Goal: Transaction & Acquisition: Purchase product/service

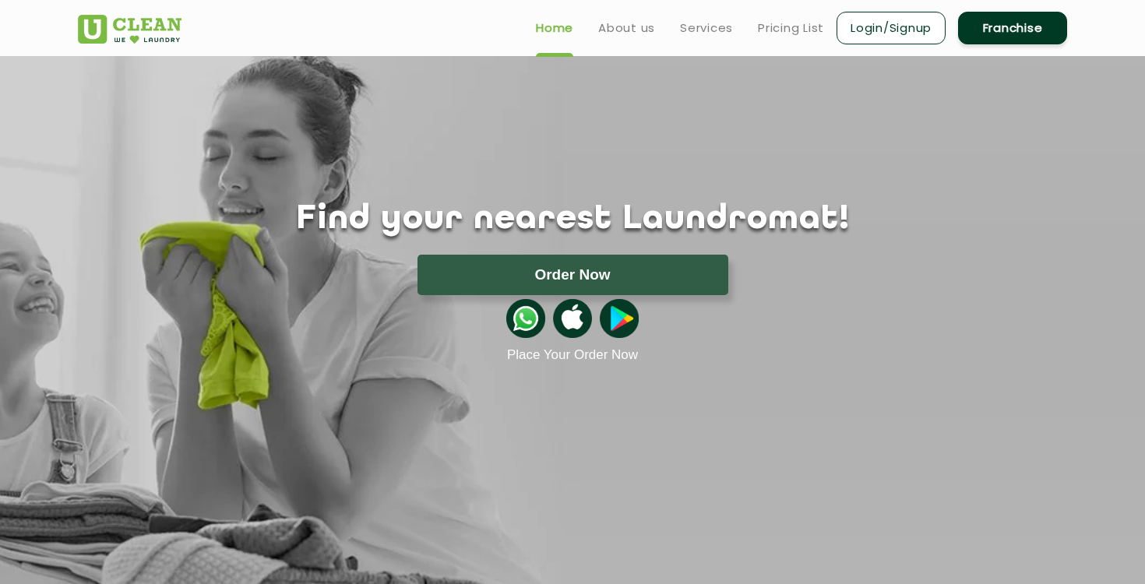
click at [899, 23] on link "Login/Signup" at bounding box center [890, 28] width 109 height 33
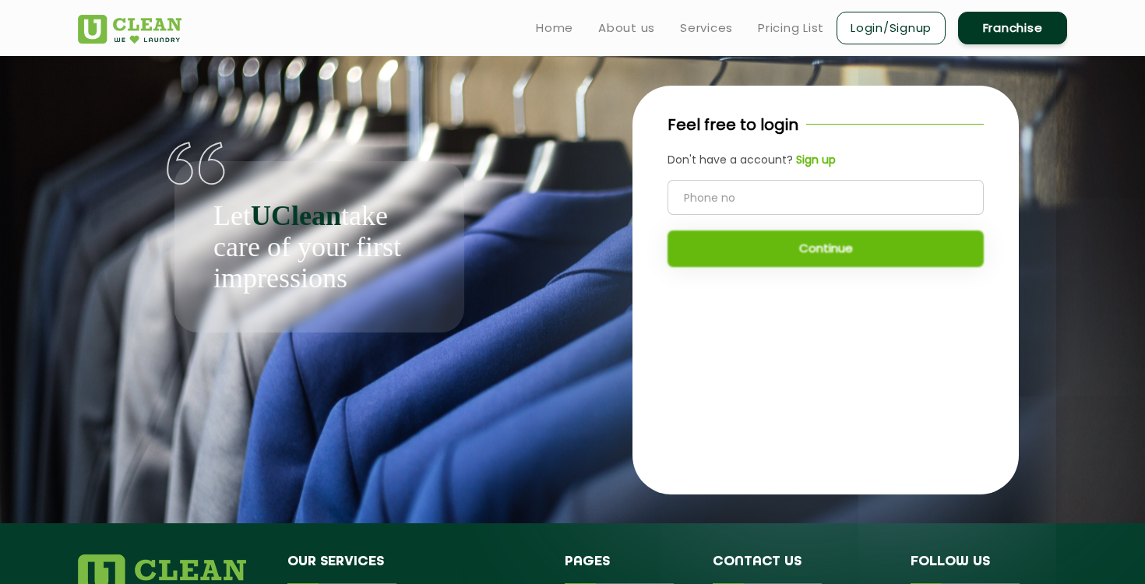
click at [716, 199] on input "tel" at bounding box center [825, 197] width 316 height 35
type input "9"
type input "70022090"
click at [814, 164] on b "Sign up" at bounding box center [816, 160] width 40 height 16
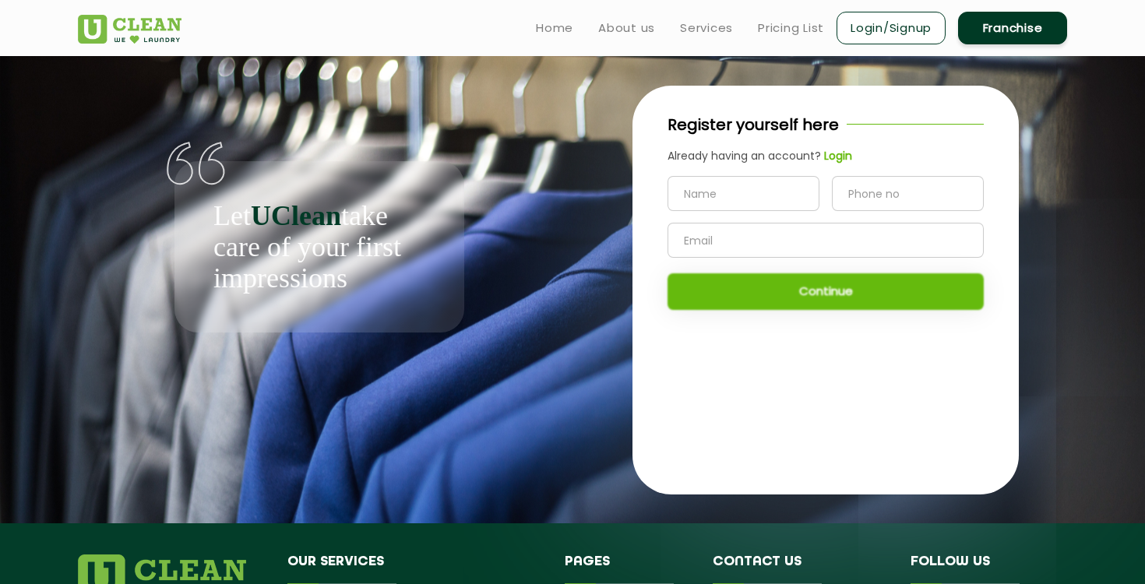
click at [743, 189] on input "text" at bounding box center [743, 193] width 152 height 35
type input "Hirakjyoti Gogoi"
click at [845, 193] on input "tel" at bounding box center [908, 193] width 152 height 35
type input "9315487896"
click at [757, 243] on input "text" at bounding box center [825, 240] width 316 height 35
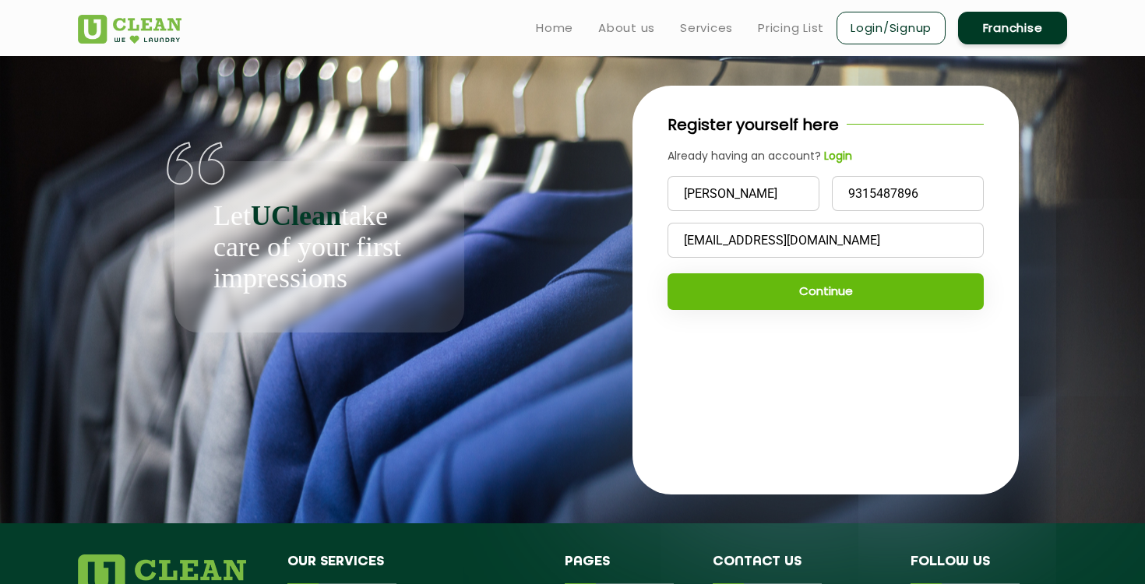
type input "hirakgogoi2020@gmail.com"
click at [790, 295] on button "Continue" at bounding box center [825, 291] width 316 height 37
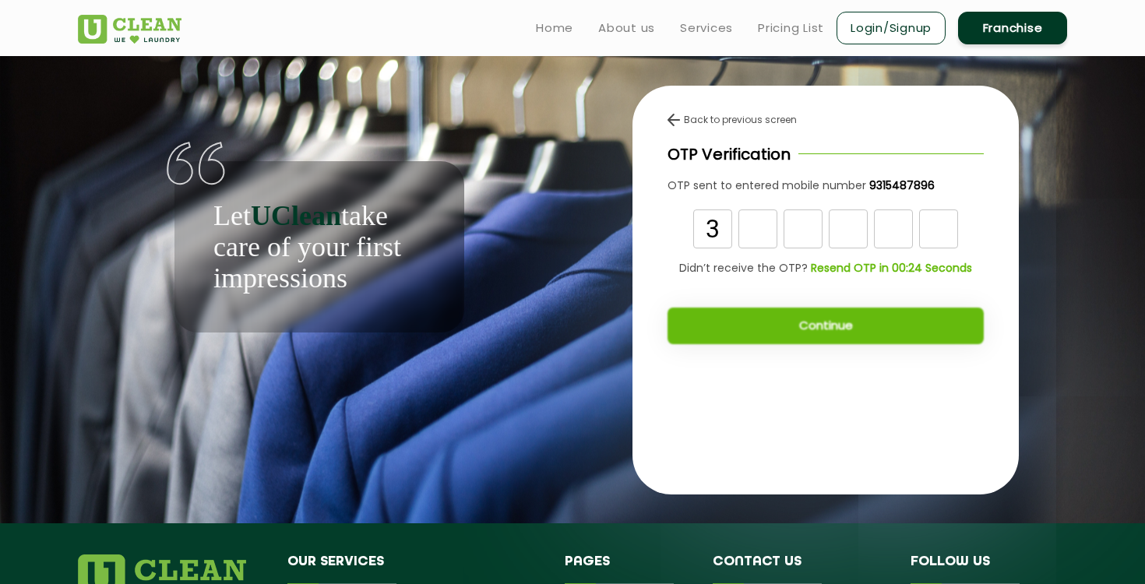
type input "3"
type input "6"
type input "4"
type input "8"
type input "6"
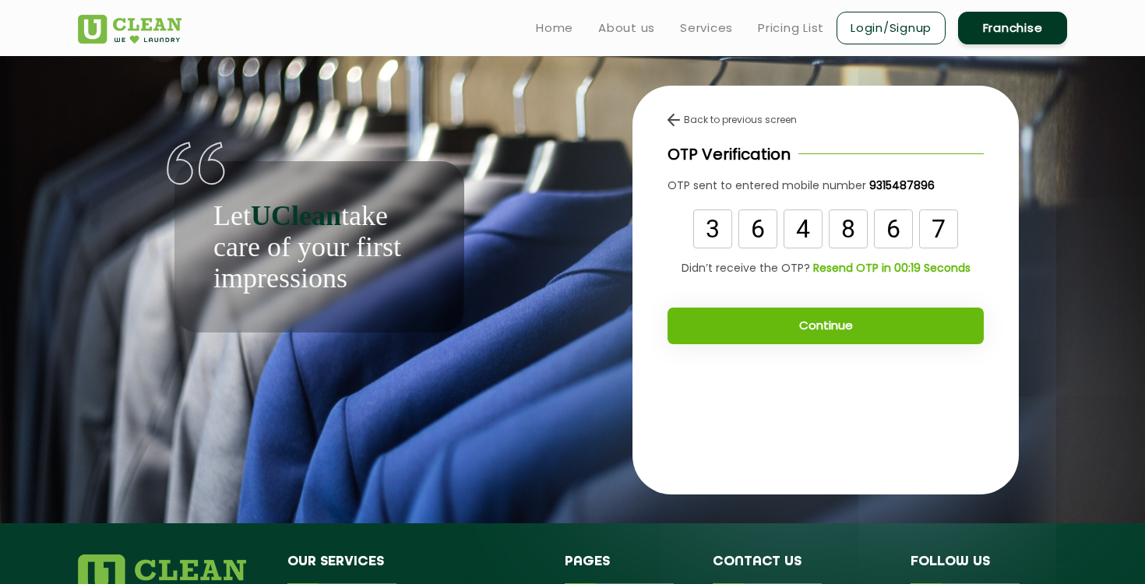
type input "7"
click at [804, 318] on button "Continue" at bounding box center [825, 326] width 316 height 37
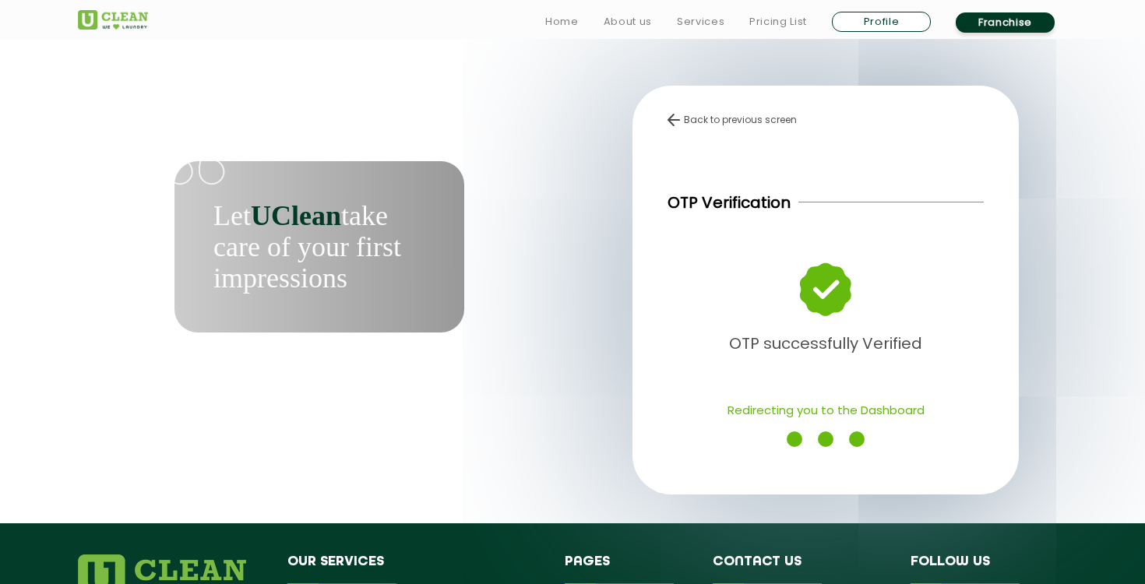
scroll to position [57, 0]
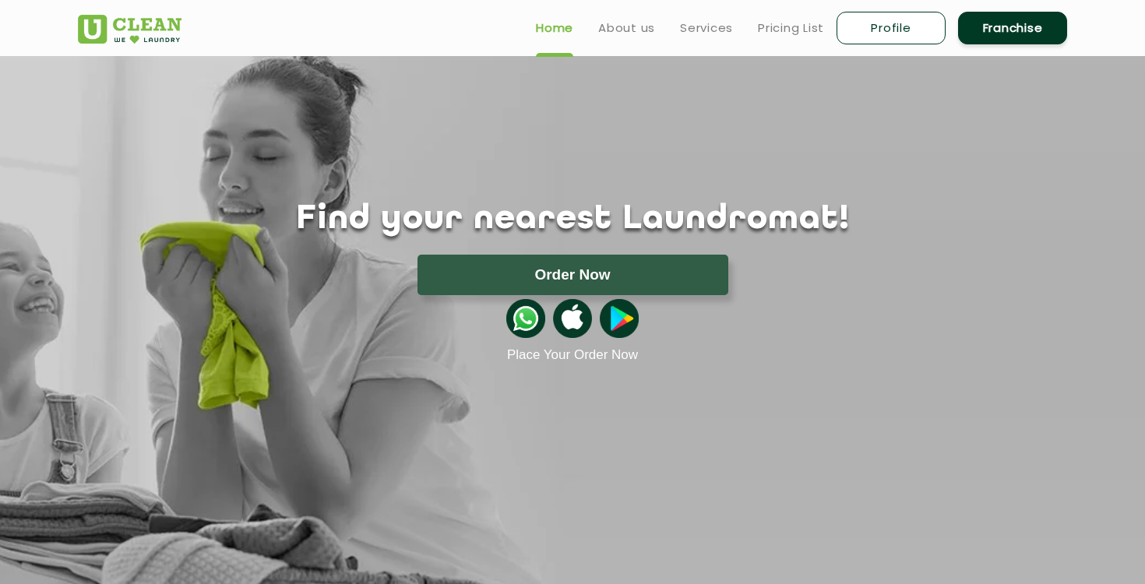
click at [902, 24] on link "Profile" at bounding box center [890, 28] width 109 height 33
select select
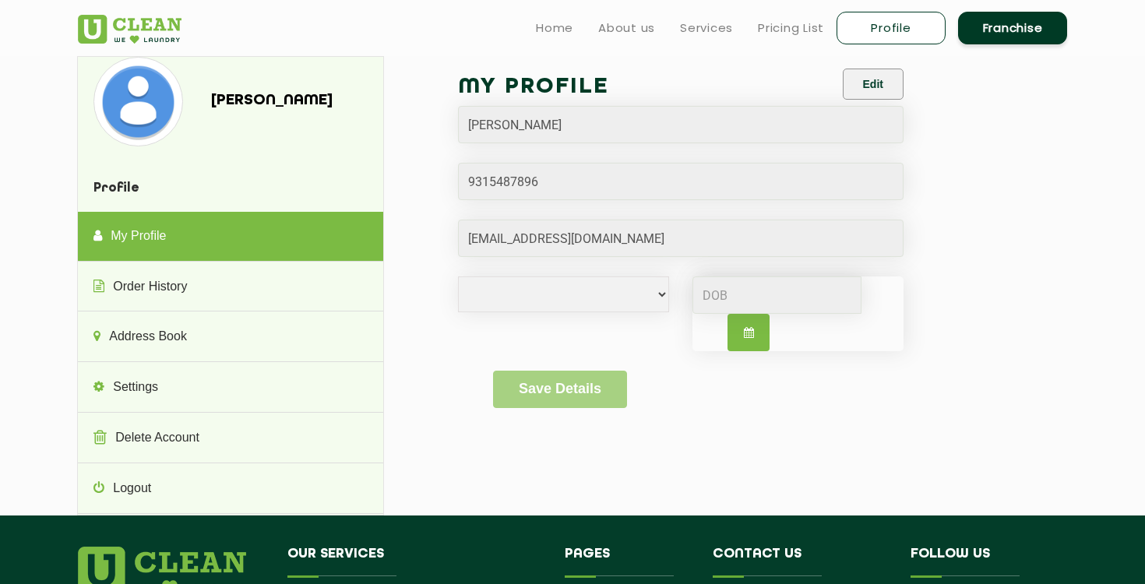
click at [602, 276] on form "Hirakjyoti Gogoi Male Female i'd rather not say Save Details" at bounding box center [680, 238] width 445 height 339
click at [739, 332] on button "button" at bounding box center [748, 332] width 42 height 37
select select "8"
select select "2025"
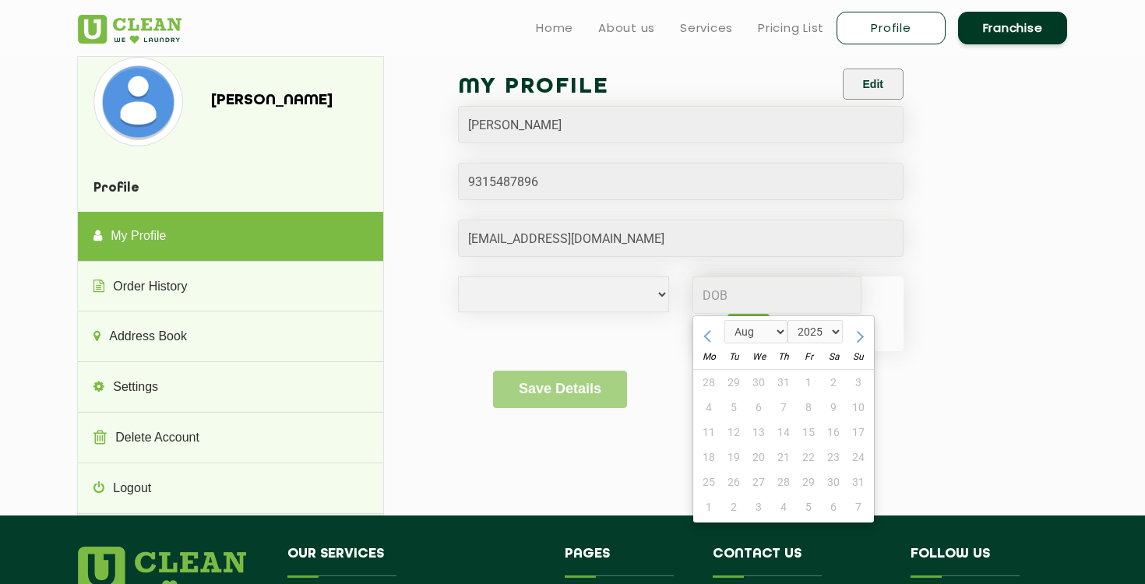
click at [646, 328] on div "Male Female i'd rather not say Jan Feb Mar Apr May Jun Jul Aug Sep Oct Nov Dec …" at bounding box center [680, 323] width 469 height 94
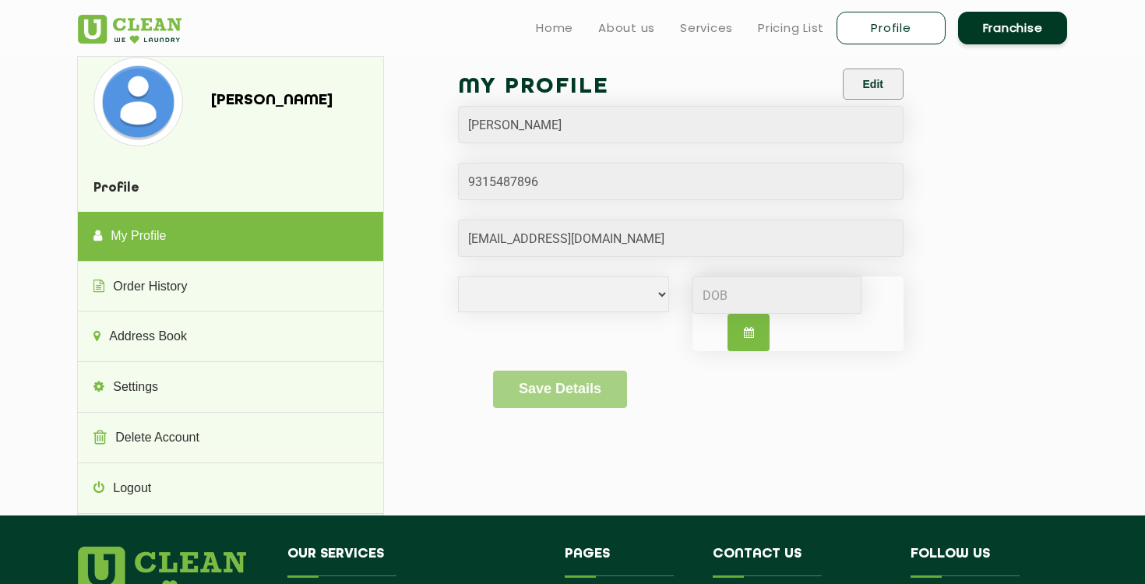
click at [128, 25] on img at bounding box center [130, 29] width 104 height 29
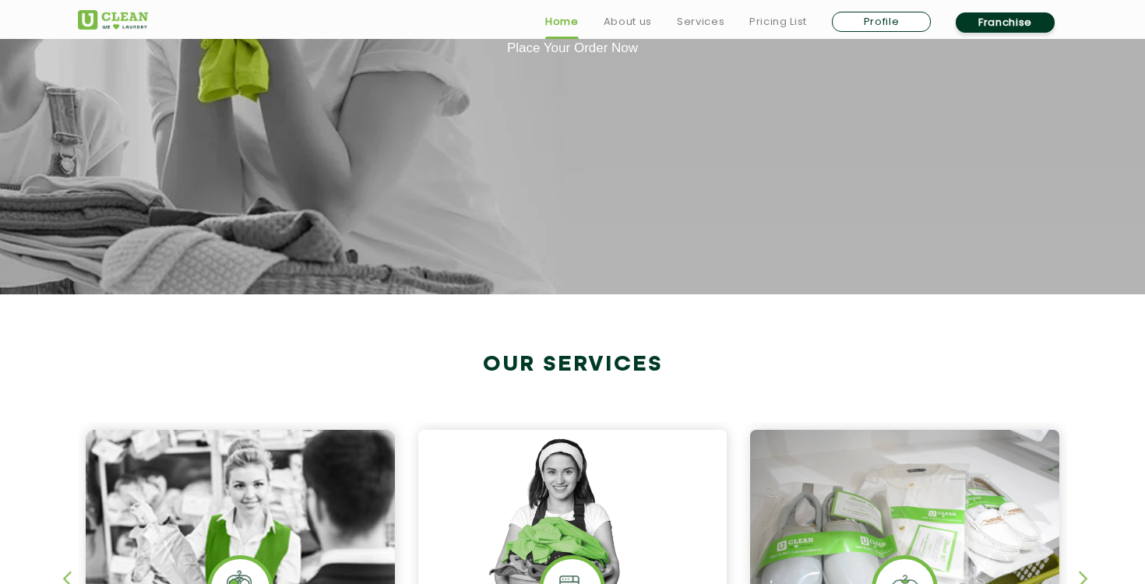
scroll to position [572, 0]
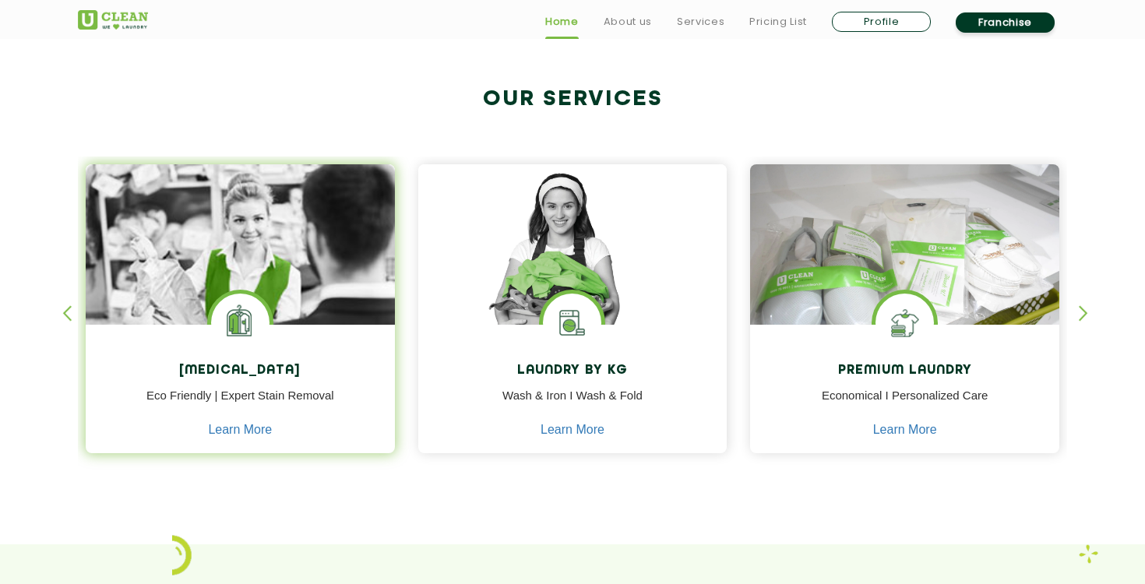
click at [244, 384] on div "Dry Cleaning Eco Friendly | Expert Stain Removal Learn More" at bounding box center [240, 391] width 309 height 132
click at [258, 275] on img at bounding box center [240, 288] width 309 height 248
click at [237, 325] on img at bounding box center [240, 323] width 58 height 58
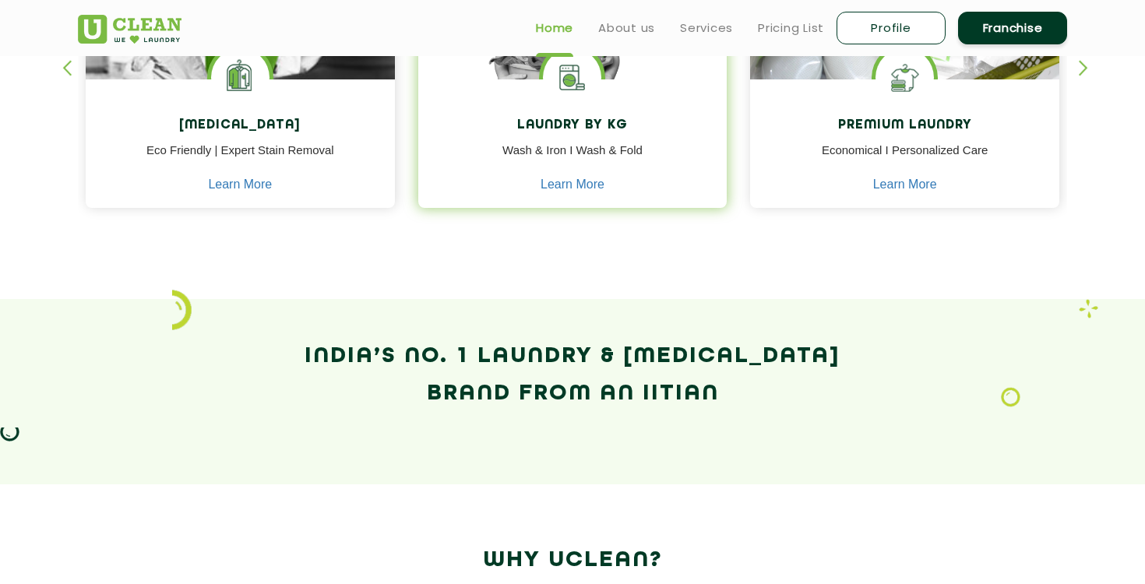
scroll to position [0, 0]
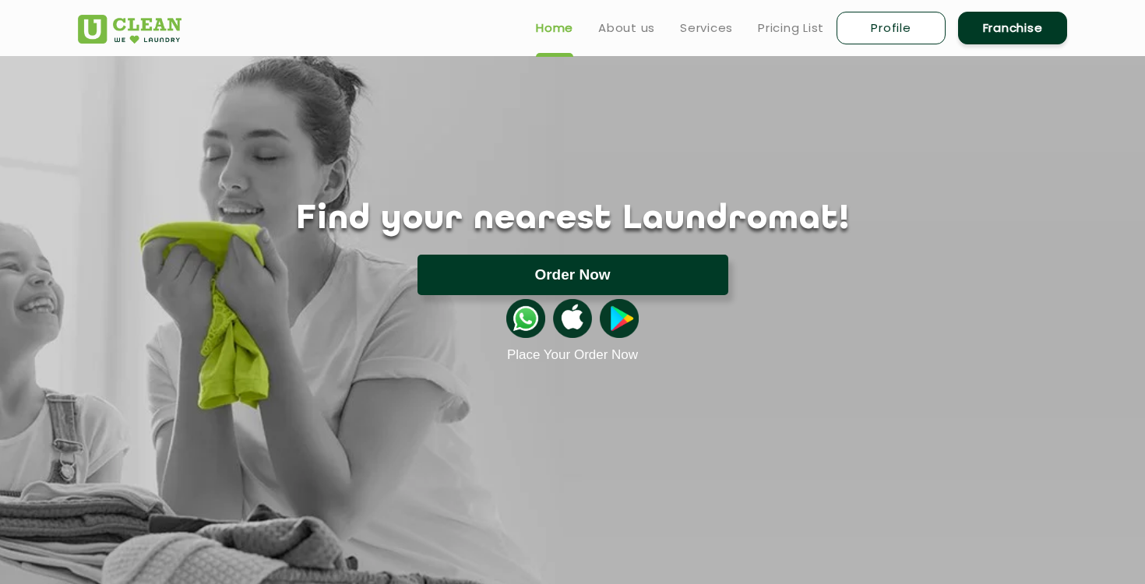
click at [586, 271] on button "Order Now" at bounding box center [572, 275] width 311 height 40
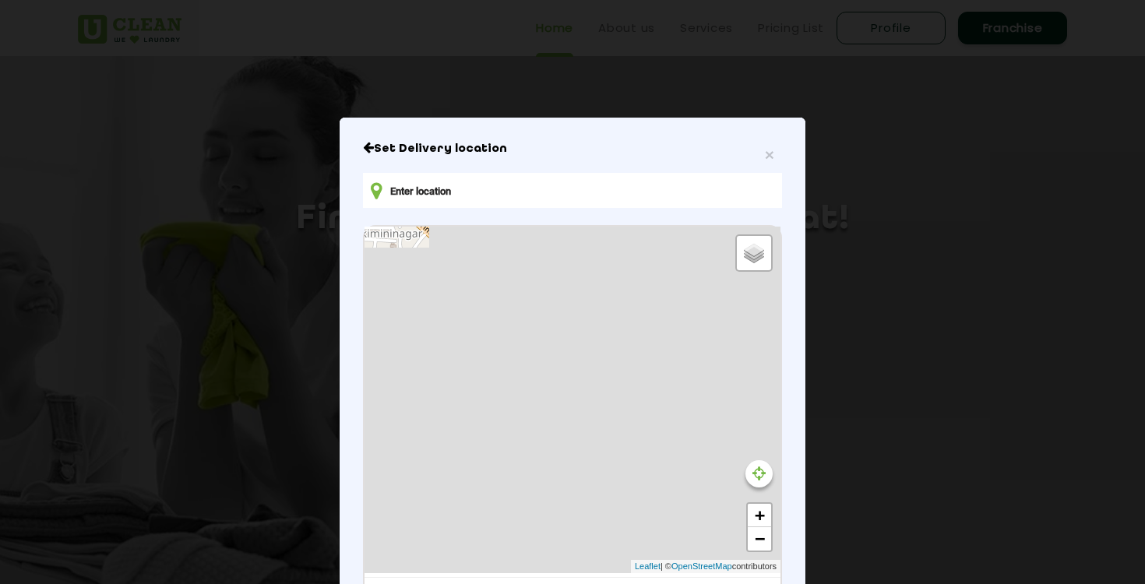
type input "4QPX+Q73, Rukmini Gaon, Guwahati, Assam 781006, India"
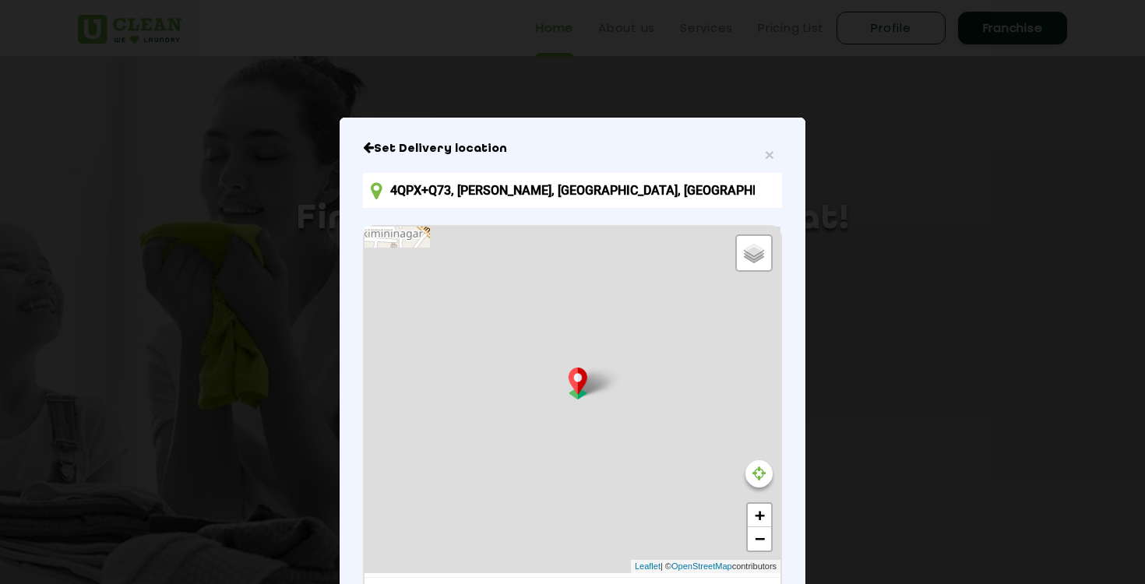
scroll to position [86, 0]
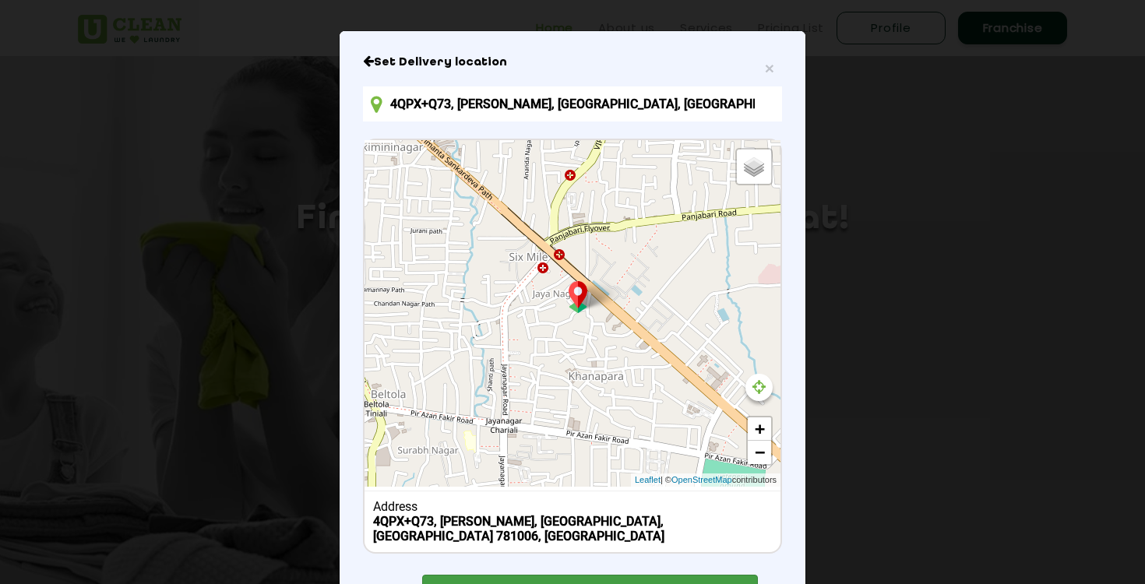
click at [586, 575] on div "CONFIRM LOCATION" at bounding box center [590, 592] width 336 height 35
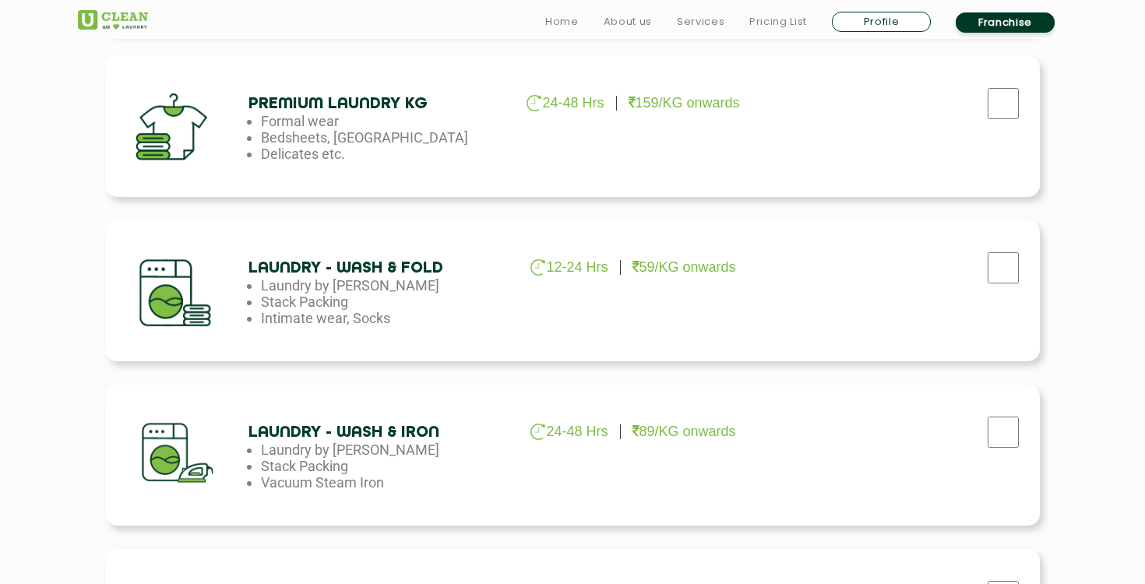
scroll to position [727, 0]
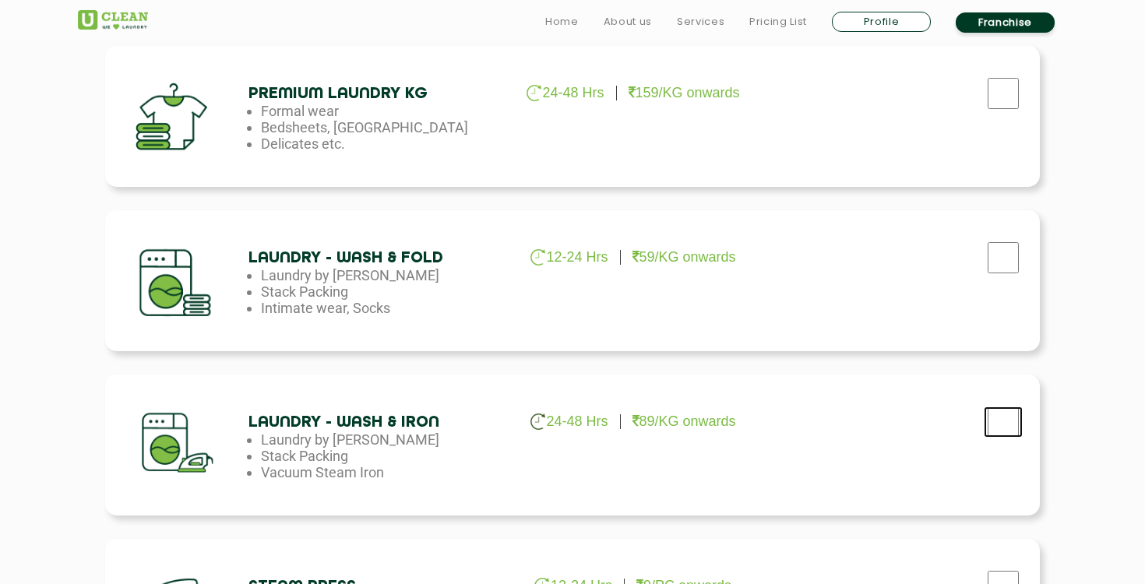
click at [1006, 417] on input "checkbox" at bounding box center [1002, 421] width 39 height 31
checkbox input "true"
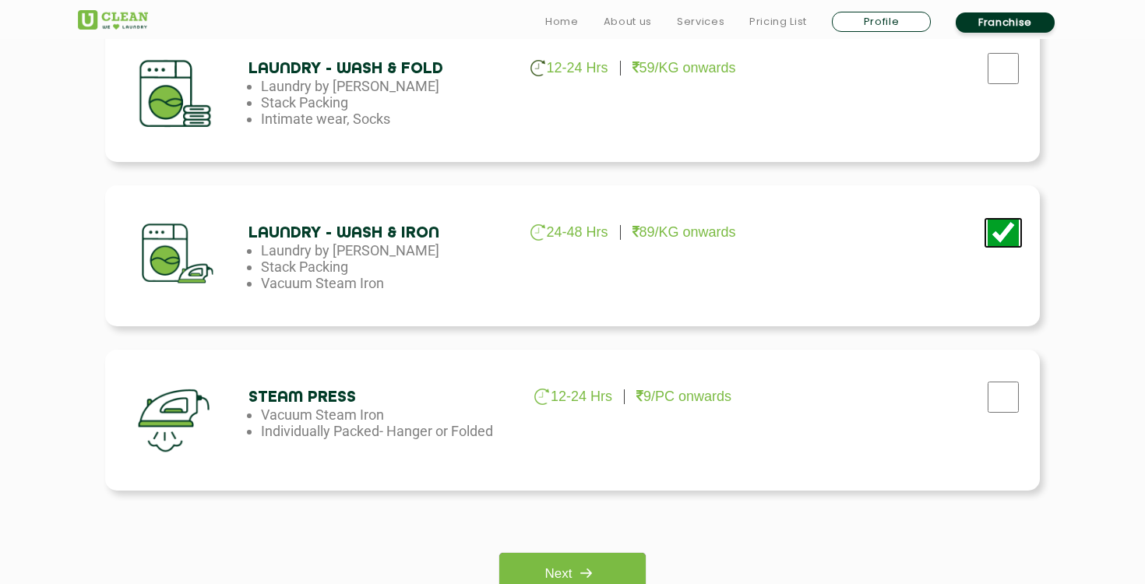
scroll to position [1027, 0]
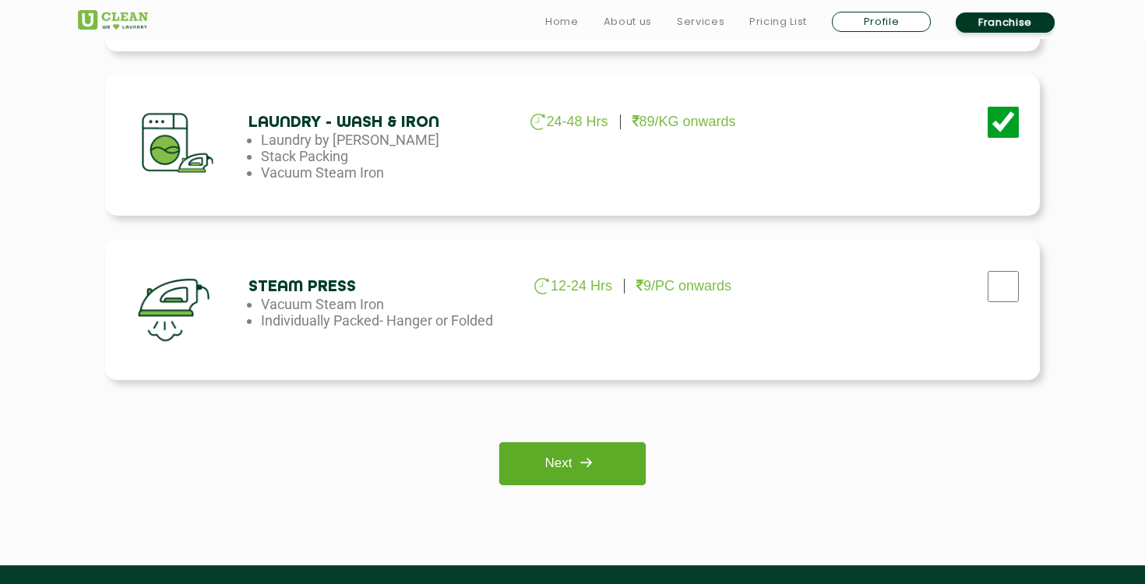
click at [571, 473] on link "Next" at bounding box center [572, 463] width 146 height 43
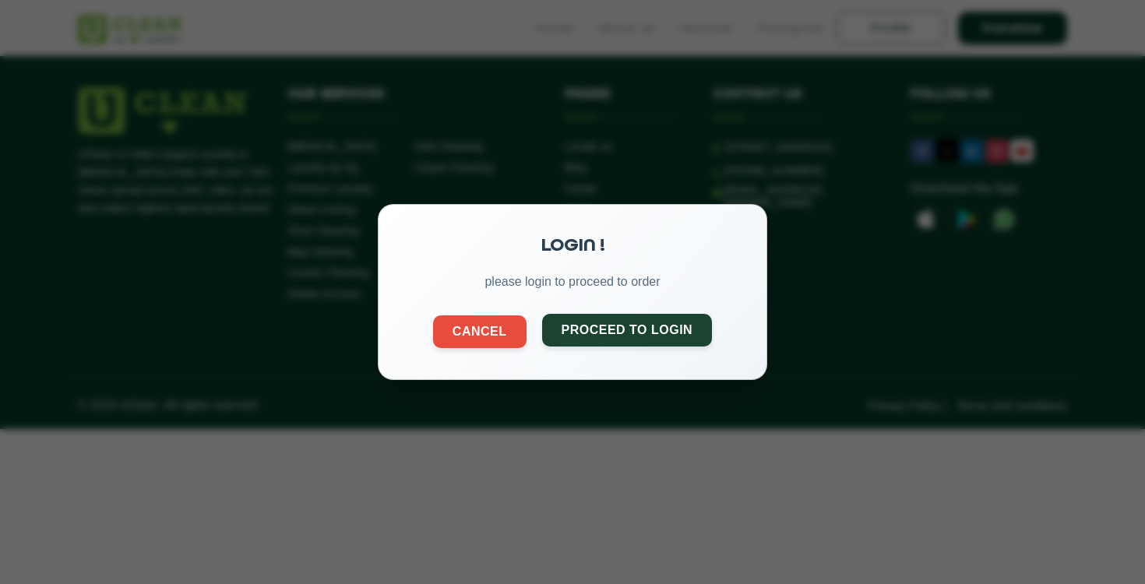
click at [674, 329] on button "Proceed to Login" at bounding box center [627, 330] width 171 height 33
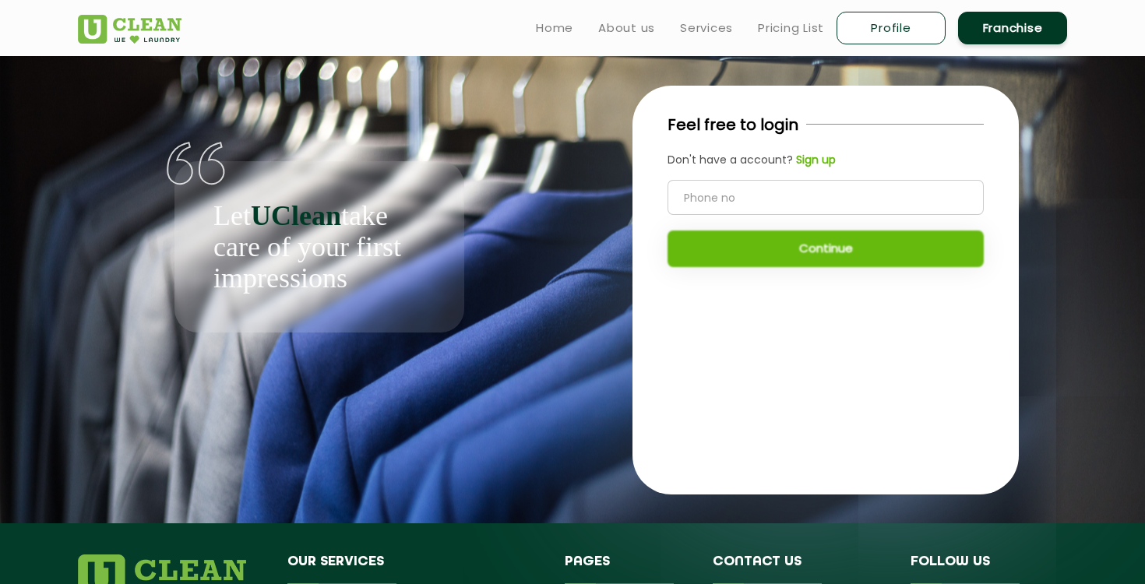
click at [794, 213] on input "tel" at bounding box center [825, 197] width 316 height 35
type input "9315487896"
click at [839, 223] on div "9315487896 Continue" at bounding box center [825, 223] width 316 height 87
click at [837, 258] on button "Continue" at bounding box center [825, 248] width 316 height 37
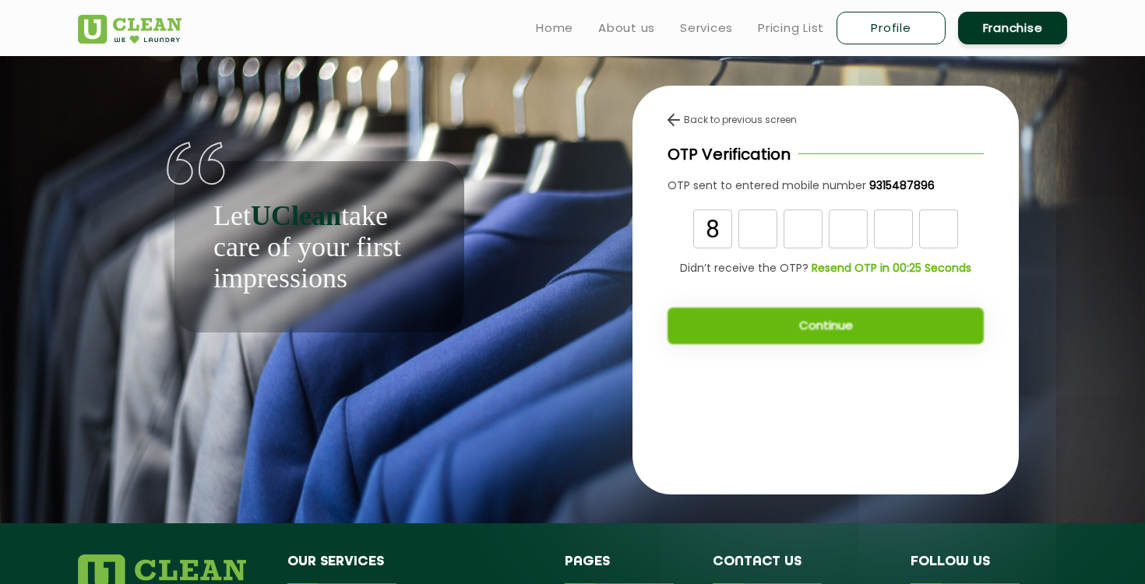
type input "8"
type input "3"
type input "4"
type input "8"
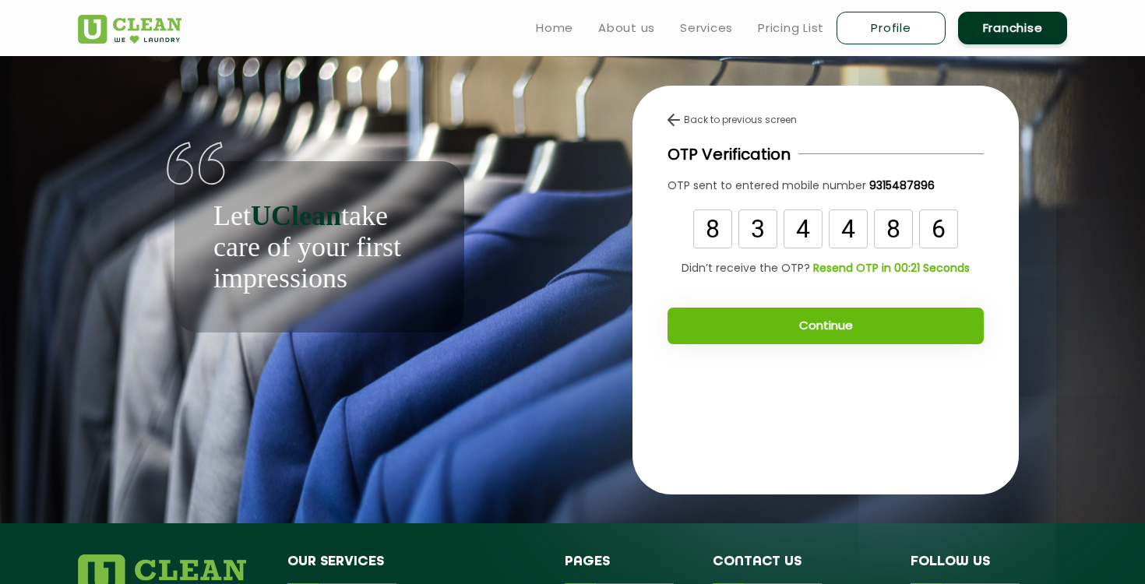
type input "6"
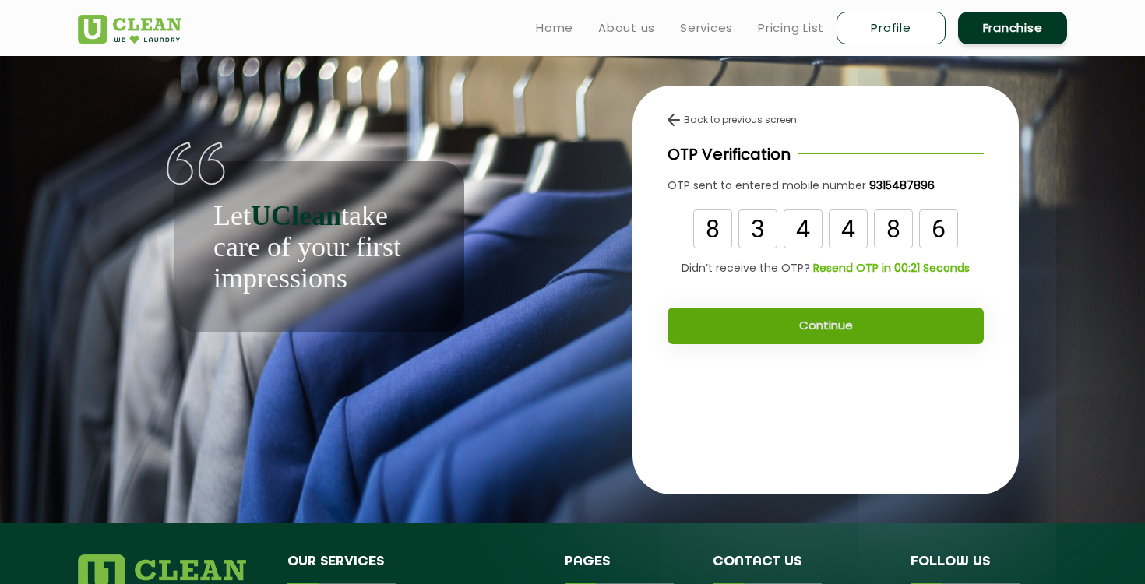
click at [784, 339] on button "Continue" at bounding box center [825, 326] width 316 height 37
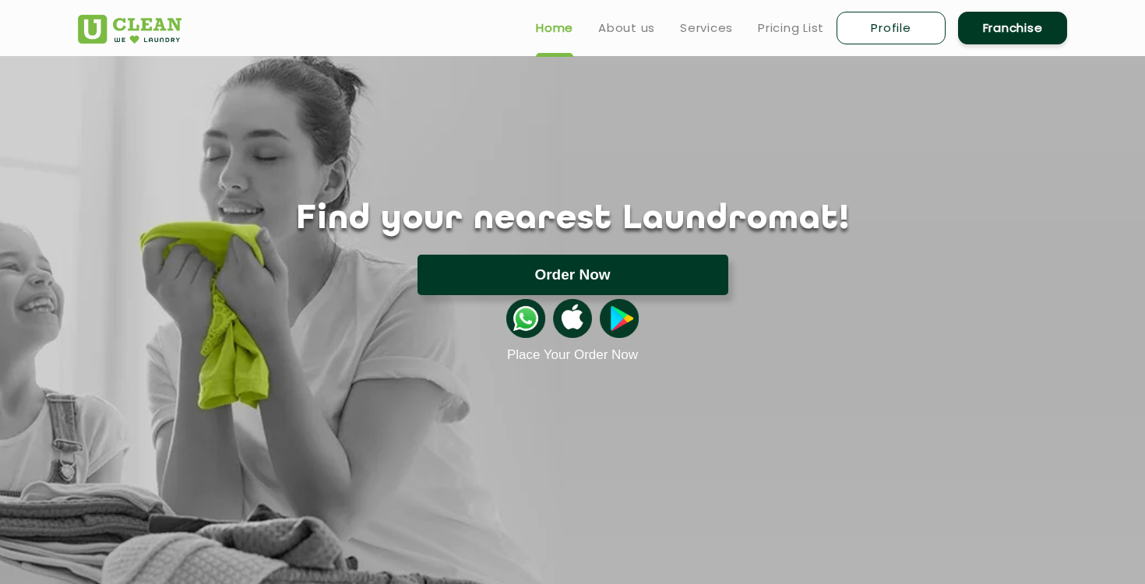
click at [634, 266] on button "Order Now" at bounding box center [572, 275] width 311 height 40
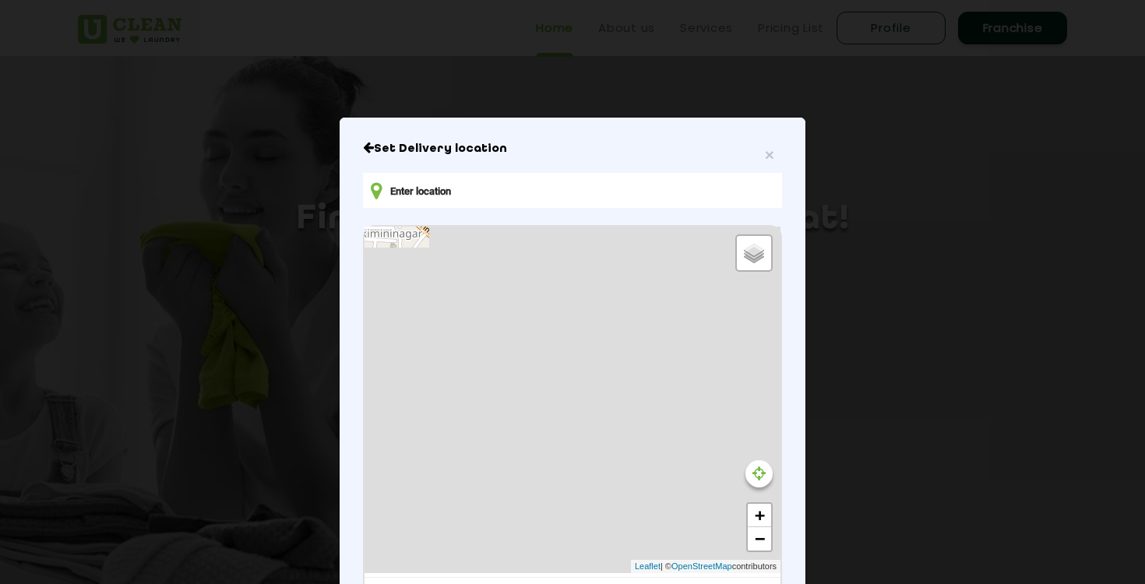
type input "4QPX+Q73, Rukmini Gaon, Guwahati, Assam 781006, India"
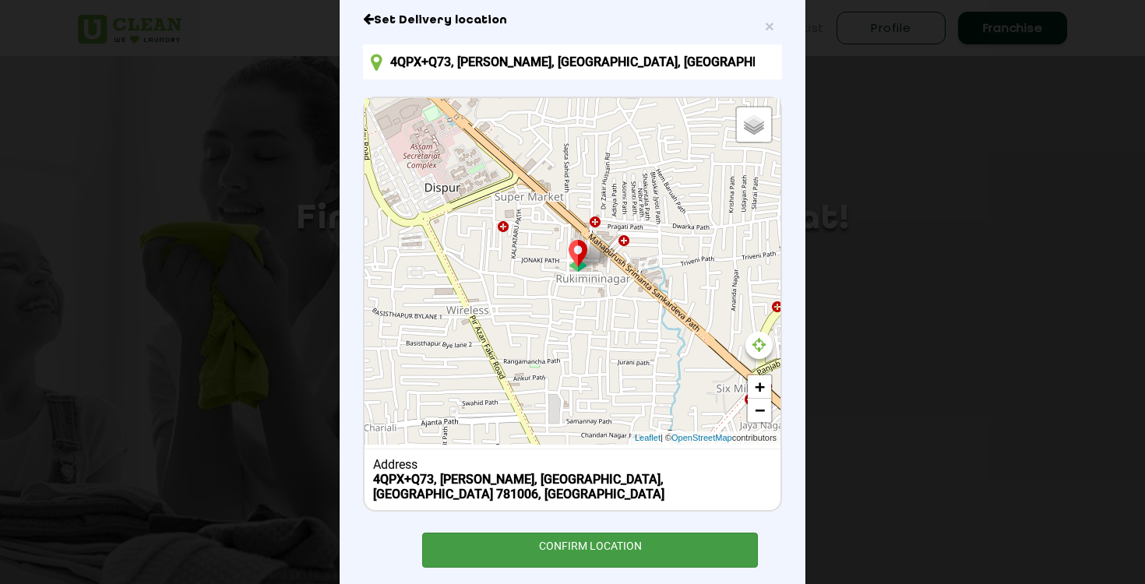
click at [622, 534] on div "CONFIRM LOCATION" at bounding box center [590, 550] width 336 height 35
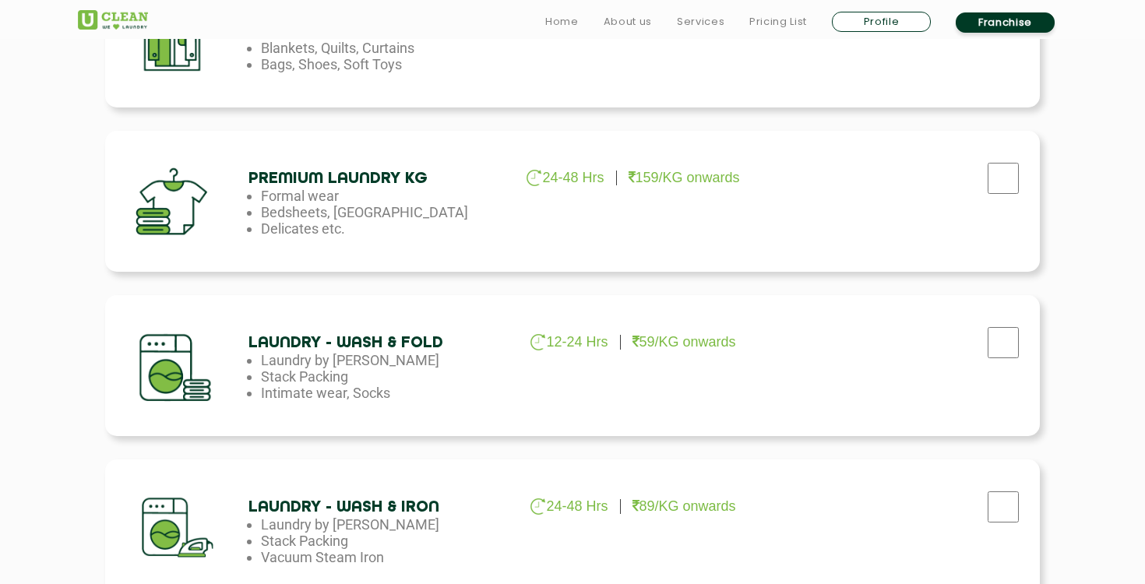
scroll to position [705, 0]
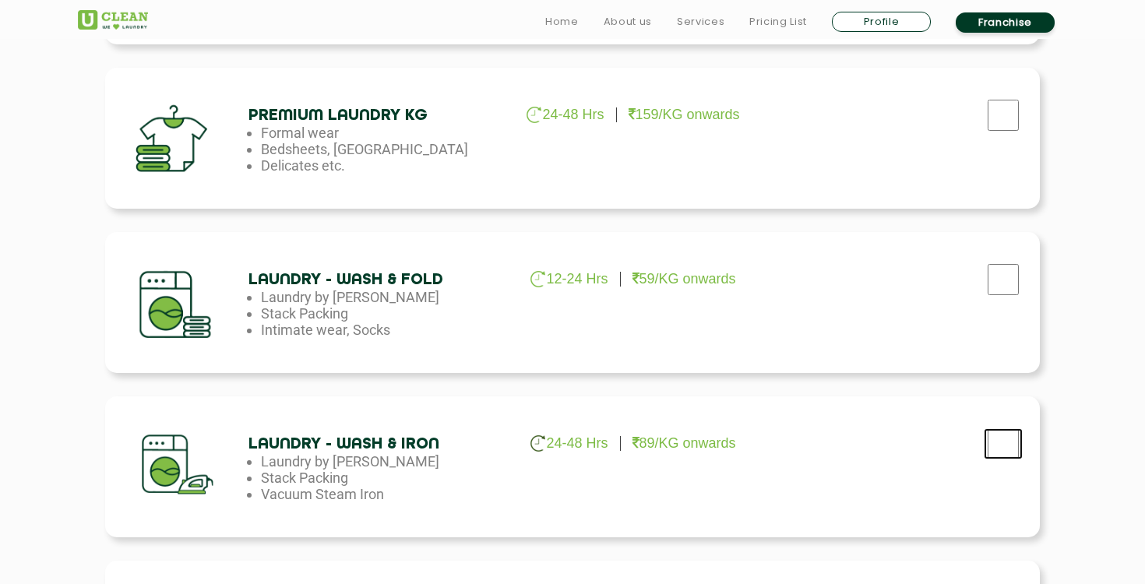
click at [1020, 444] on input "checkbox" at bounding box center [1002, 443] width 39 height 31
checkbox input "true"
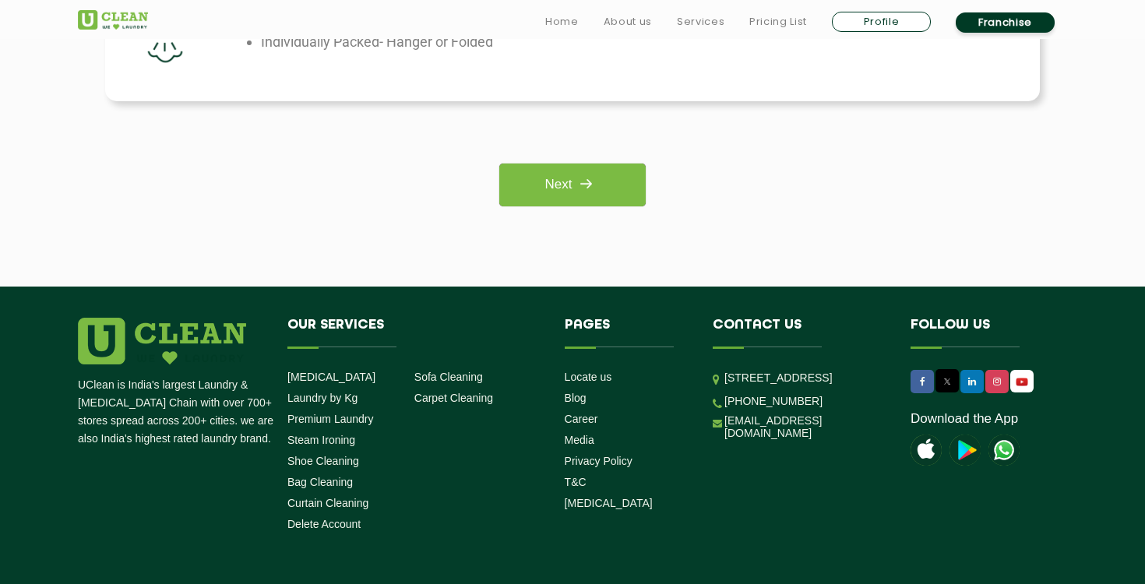
scroll to position [1381, 0]
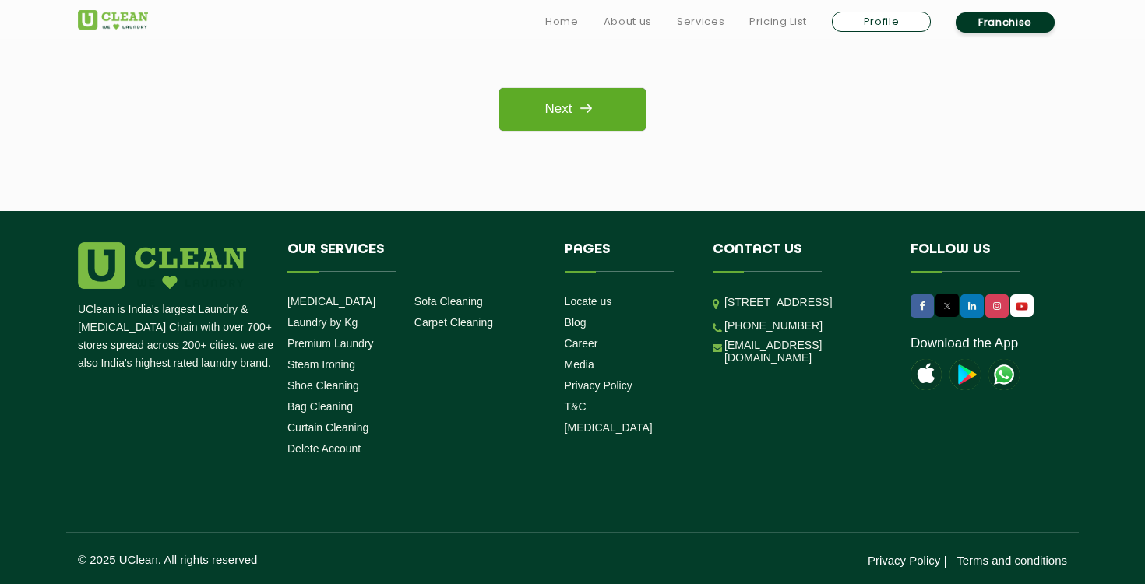
click at [633, 118] on link "Next" at bounding box center [572, 109] width 146 height 43
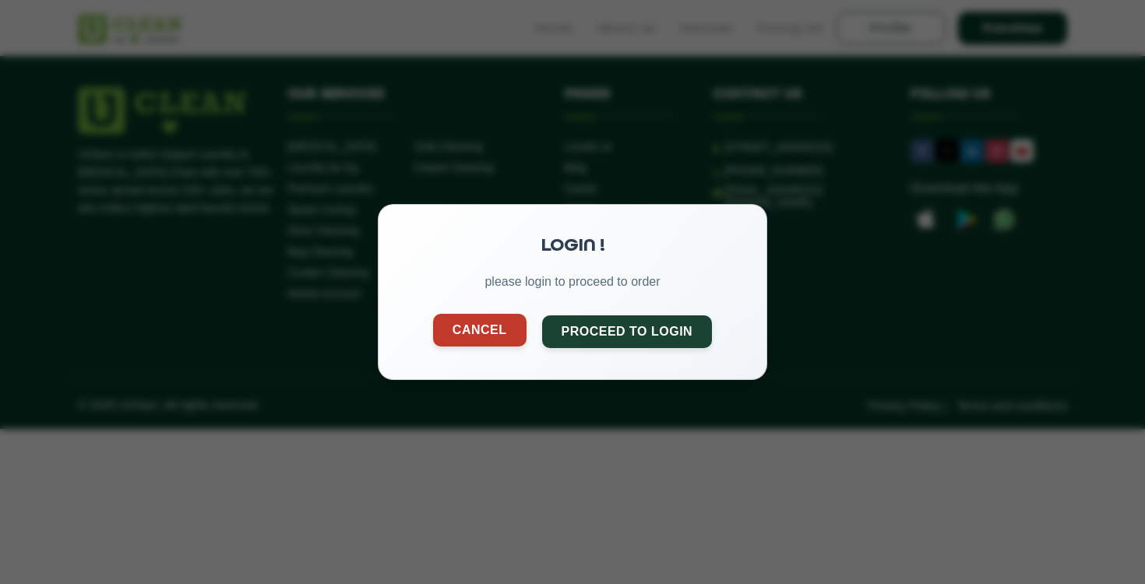
click at [490, 326] on button "Cancel" at bounding box center [479, 330] width 93 height 33
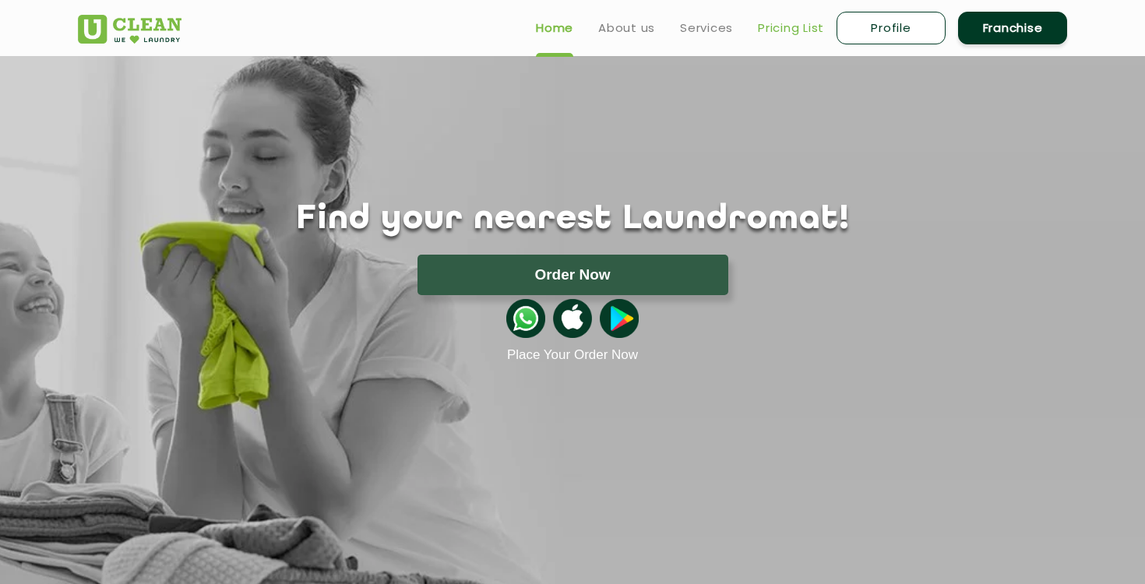
click at [787, 31] on link "Pricing List" at bounding box center [791, 28] width 66 height 19
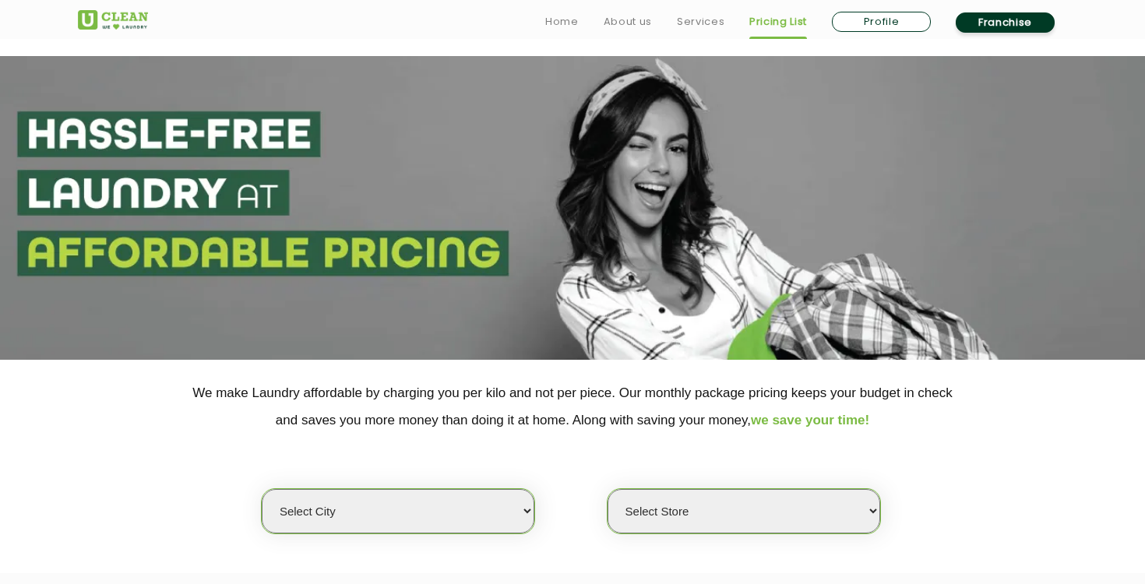
scroll to position [169, 0]
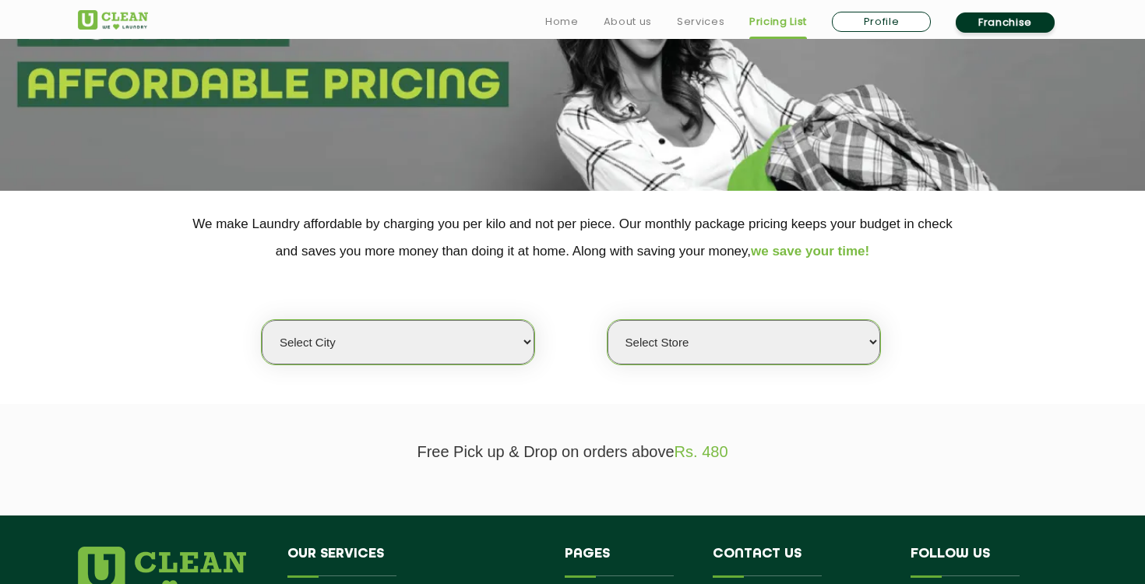
click at [533, 342] on select "Select city Aalo Agartala Agra Ahmedabad Akola Aligarh Alwar - UClean Select Am…" at bounding box center [398, 342] width 273 height 44
select select "23"
click at [262, 320] on select "Select city Aalo Agartala Agra Ahmedabad Akola Aligarh Alwar - UClean Select Am…" at bounding box center [398, 342] width 273 height 44
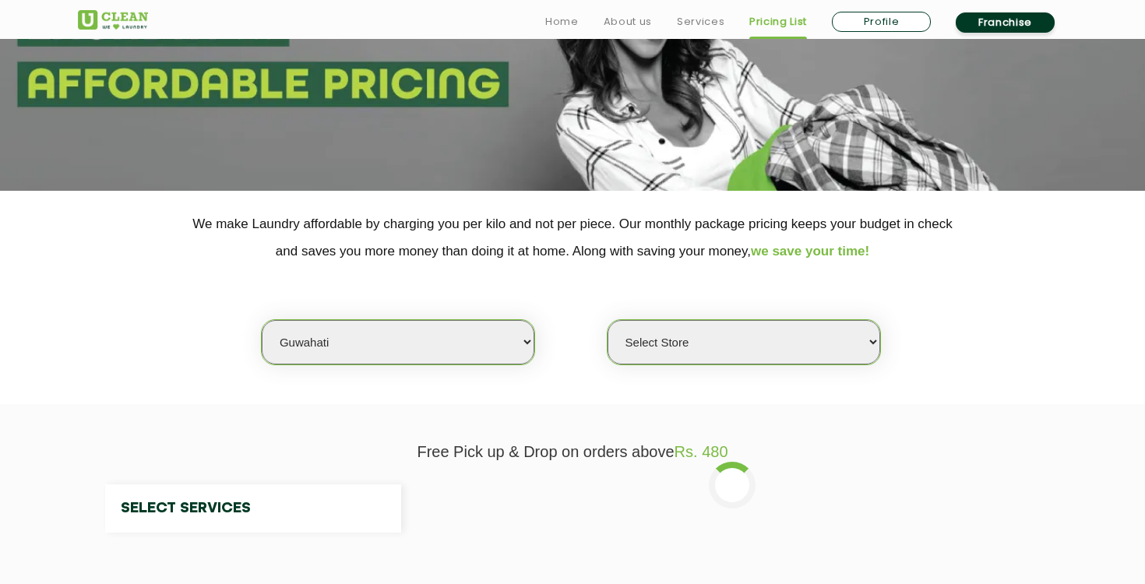
click at [692, 353] on select "Select Store" at bounding box center [743, 342] width 273 height 44
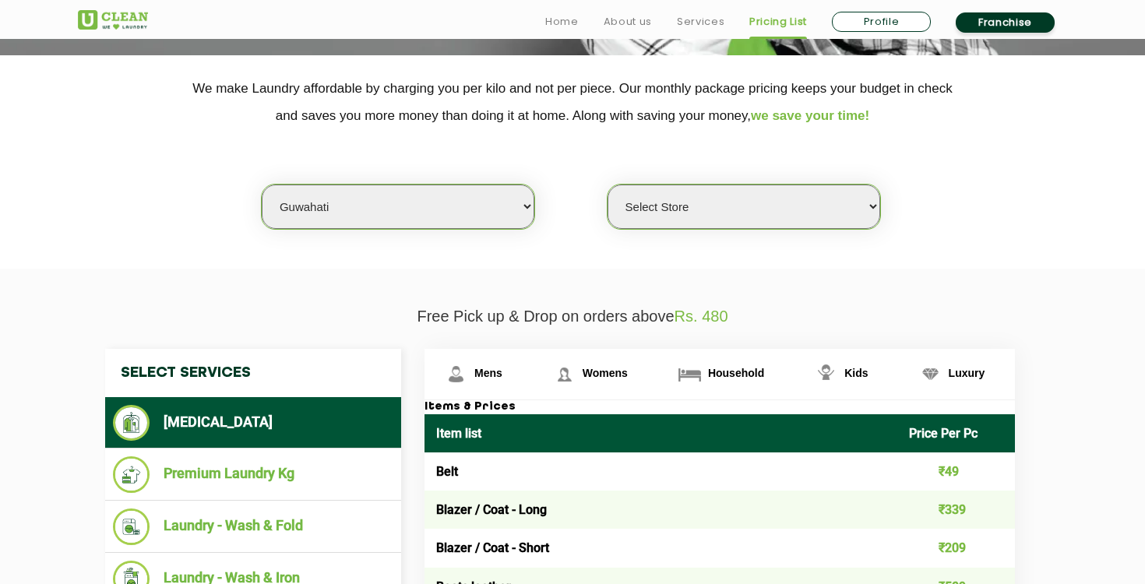
scroll to position [336, 0]
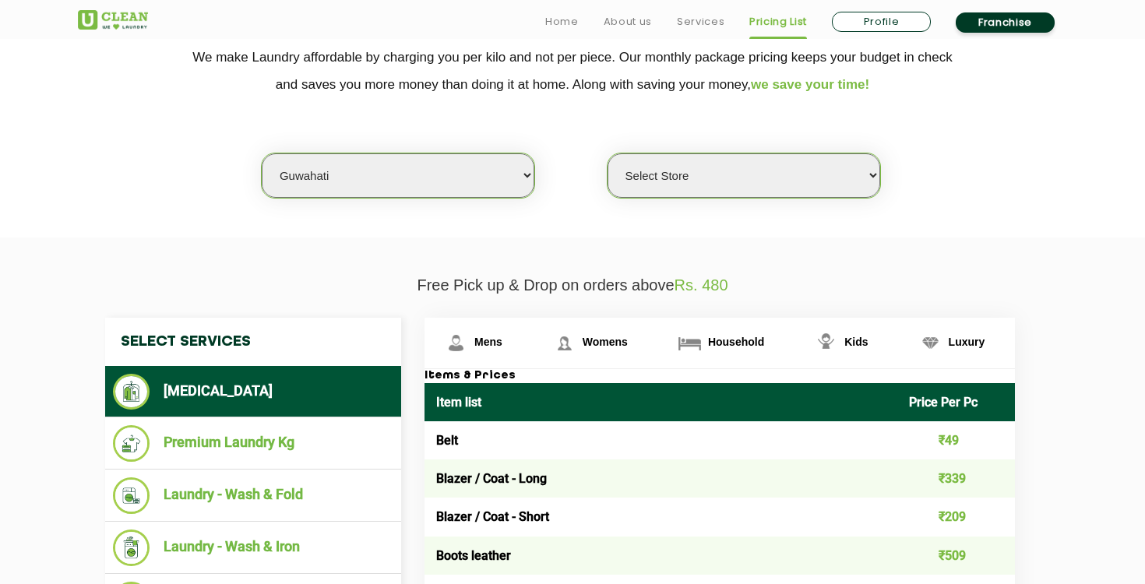
click at [755, 160] on select "Select Store UClean RG Baruah UClean Ghoramara UClean Narengi UClean Ulubari UC…" at bounding box center [743, 175] width 273 height 44
select select "550"
click at [607, 153] on select "Select Store UClean RG Baruah UClean Ghoramara UClean Narengi UClean Ulubari UC…" at bounding box center [743, 175] width 273 height 44
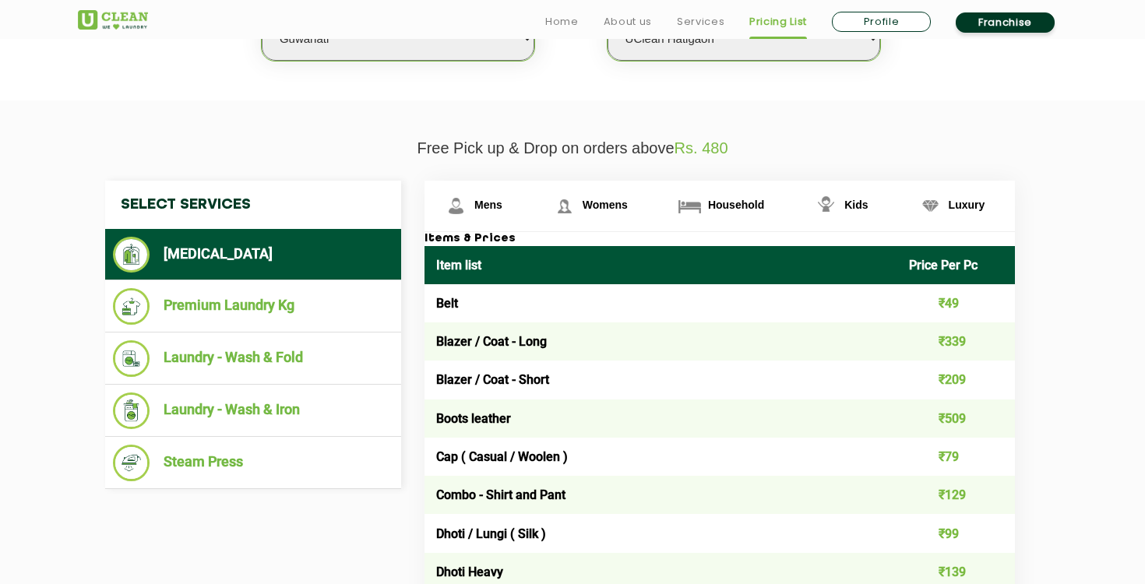
scroll to position [526, 0]
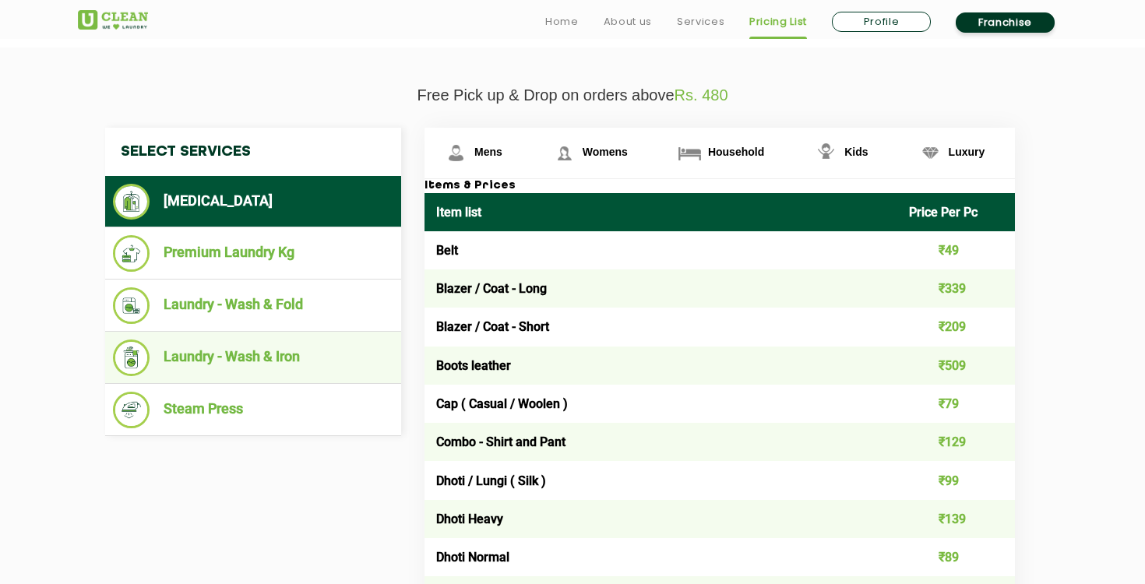
click at [261, 350] on li "Laundry - Wash & Iron" at bounding box center [253, 357] width 280 height 37
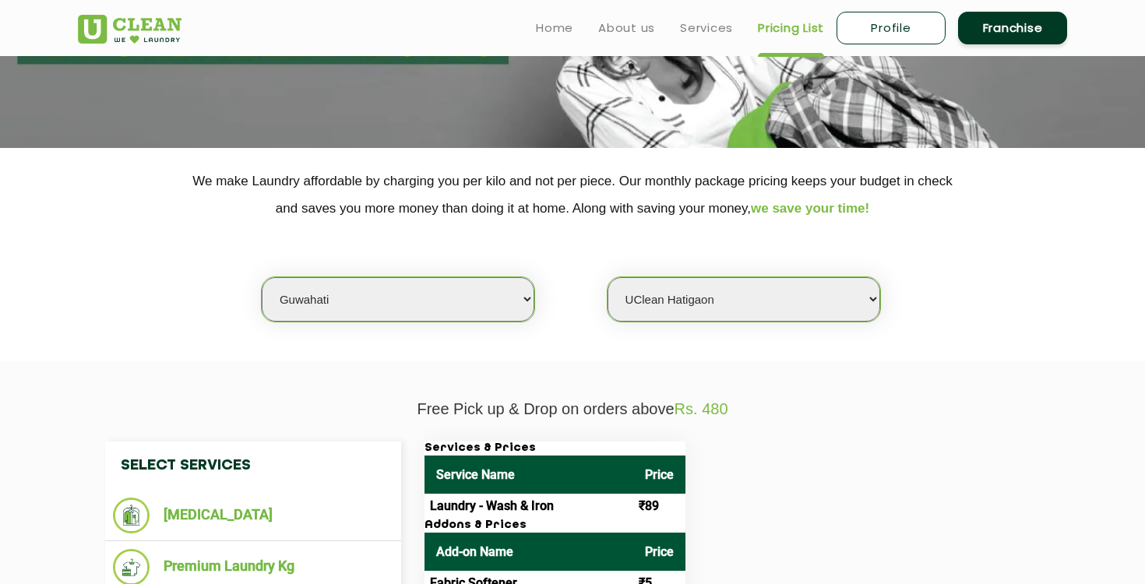
scroll to position [0, 0]
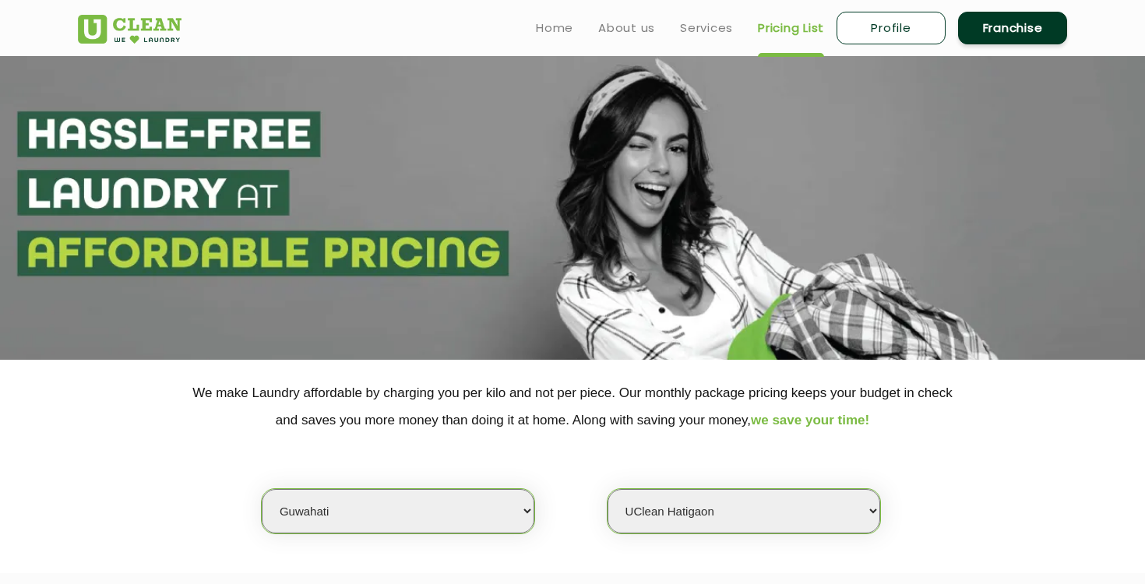
click at [227, 191] on section at bounding box center [572, 208] width 1145 height 304
click at [874, 30] on link "Profile" at bounding box center [890, 28] width 109 height 33
select select
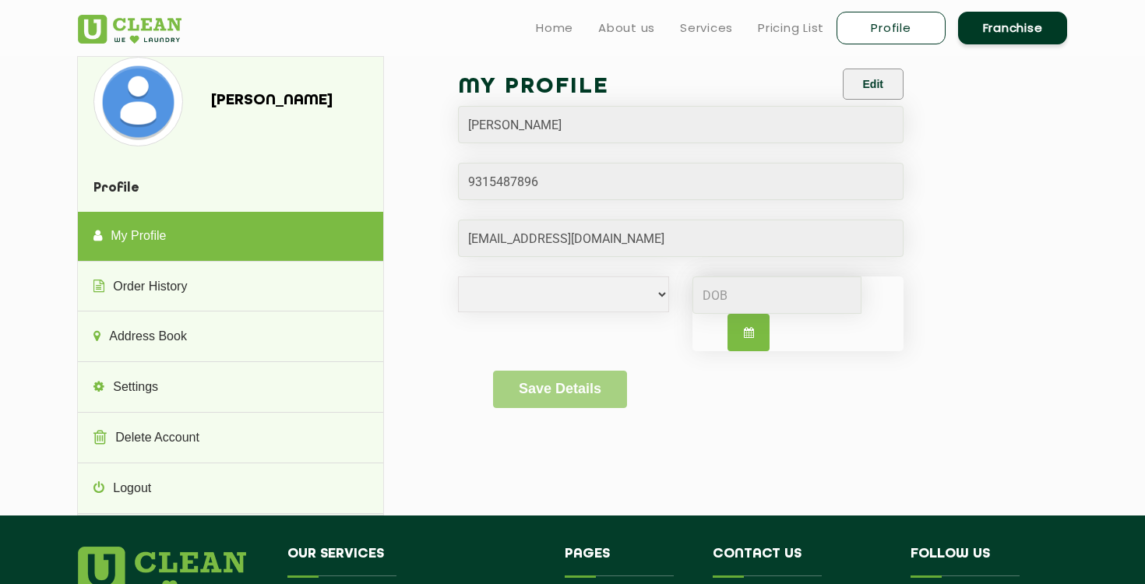
click at [122, 27] on img at bounding box center [130, 29] width 104 height 29
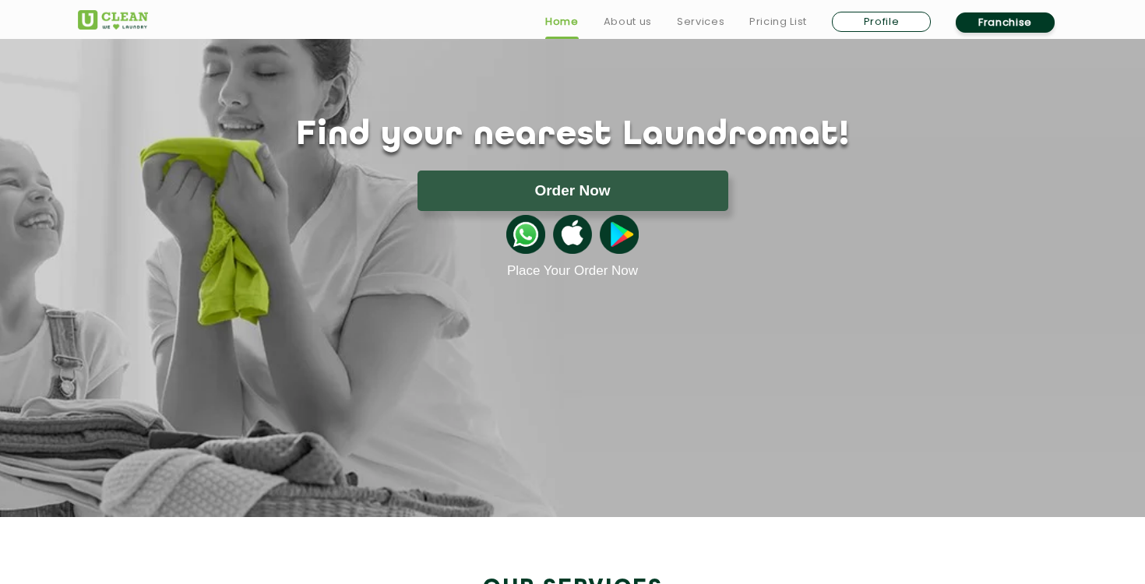
scroll to position [106, 0]
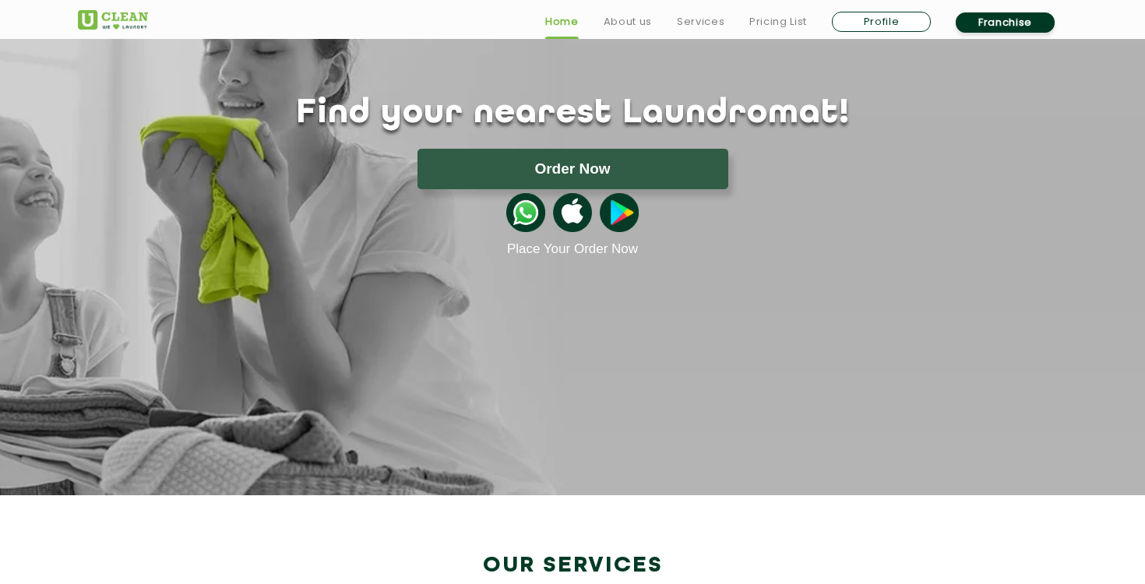
click at [532, 219] on img at bounding box center [525, 212] width 39 height 39
